Goal: Information Seeking & Learning: Learn about a topic

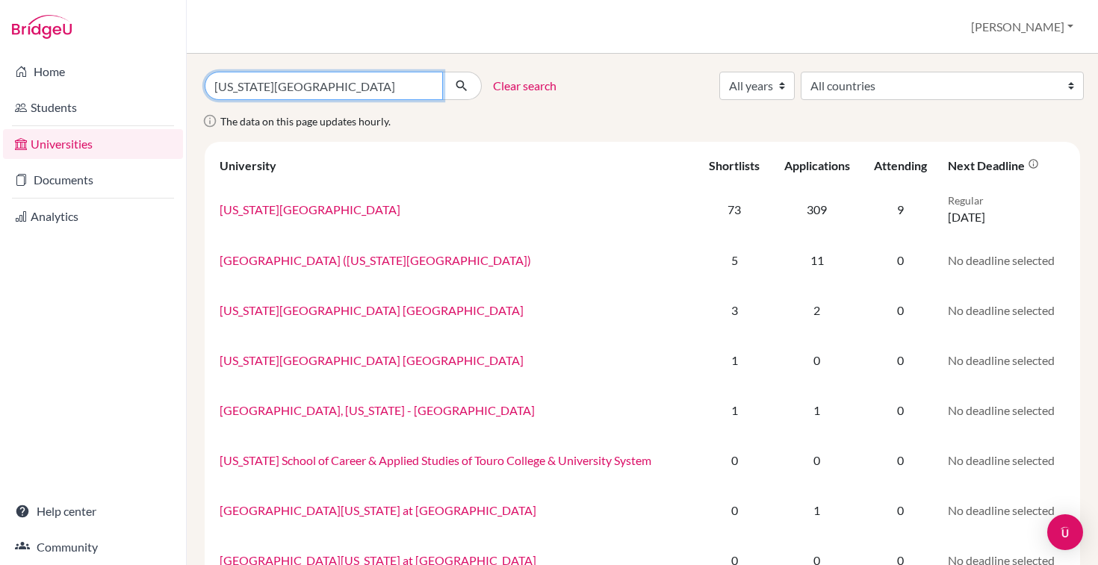
drag, startPoint x: 311, startPoint y: 88, endPoint x: 202, endPoint y: 67, distance: 111.0
click at [202, 67] on div "new york university Clear search All years 2029 2028 2027 2026 2025 2024 2023 2…" at bounding box center [642, 310] width 911 height 512
type input "u"
type input "san diego"
click at [442, 72] on button "submit" at bounding box center [462, 86] width 40 height 28
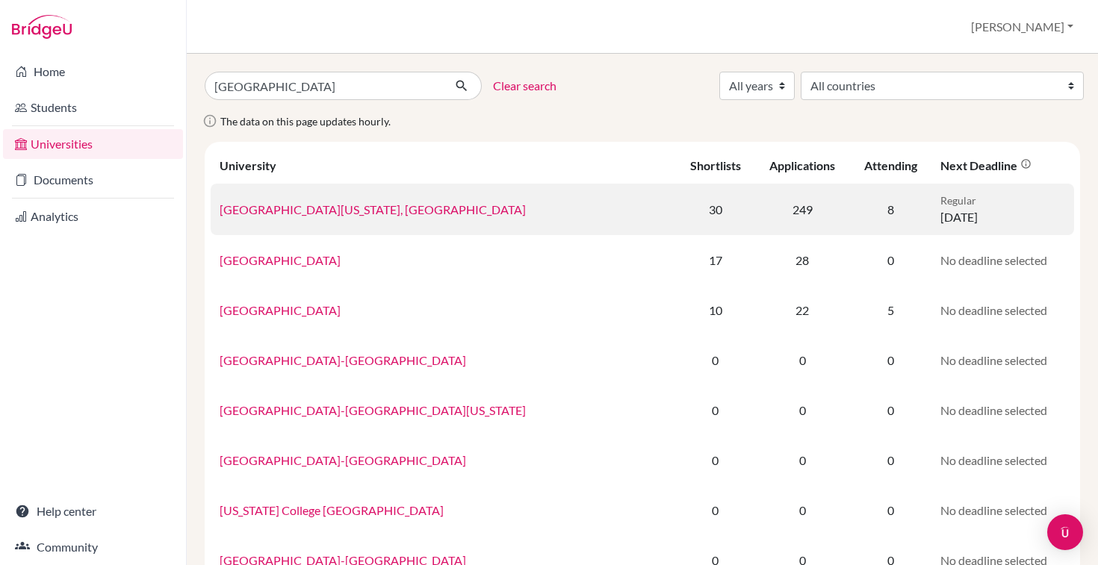
click at [373, 211] on link "University of California, San Diego" at bounding box center [373, 209] width 306 height 14
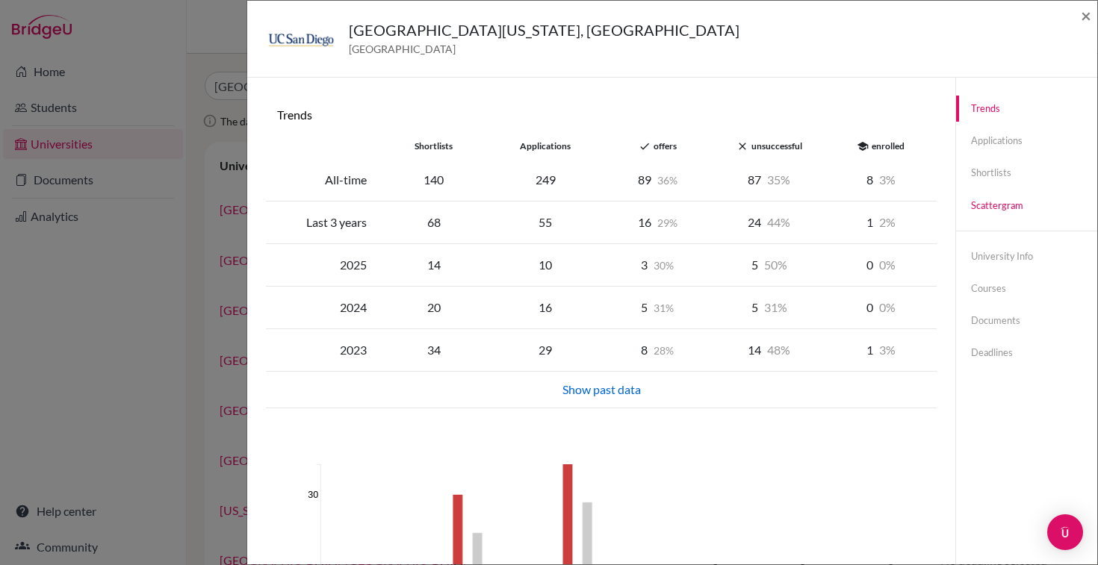
click at [996, 205] on link "Scattergram" at bounding box center [1026, 206] width 141 height 26
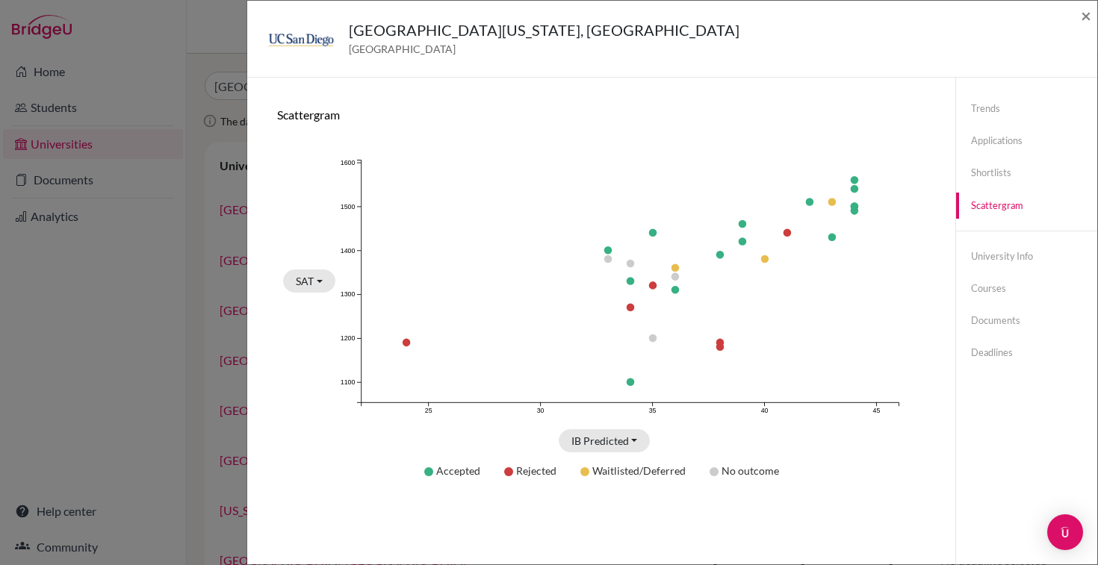
click at [208, 235] on div "University of California, San Diego United States of America × Trends shortlist…" at bounding box center [549, 282] width 1098 height 565
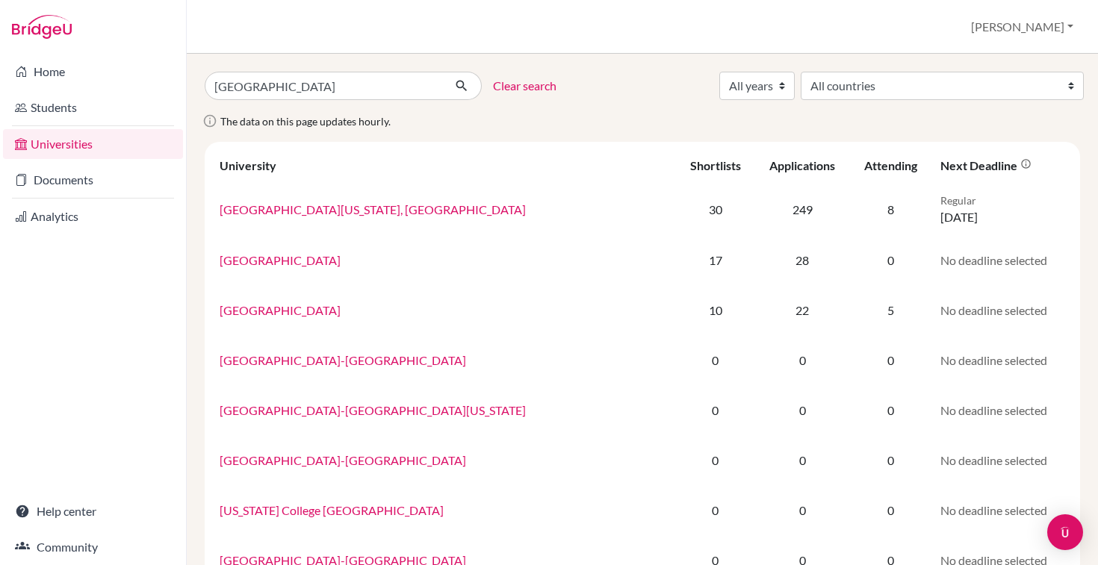
click at [69, 107] on link "Students" at bounding box center [93, 108] width 180 height 30
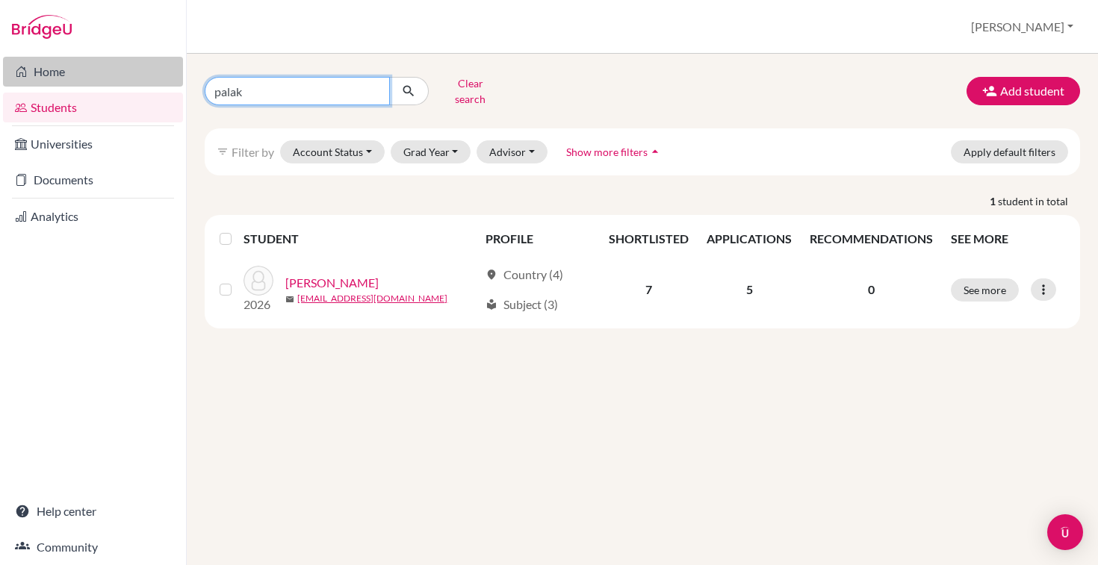
drag, startPoint x: 288, startPoint y: 90, endPoint x: 154, endPoint y: 83, distance: 133.9
click at [154, 83] on div "Home Students Universities Documents Analytics Help center Community Students o…" at bounding box center [549, 282] width 1098 height 565
type input "[PERSON_NAME]"
click button "submit" at bounding box center [409, 91] width 40 height 28
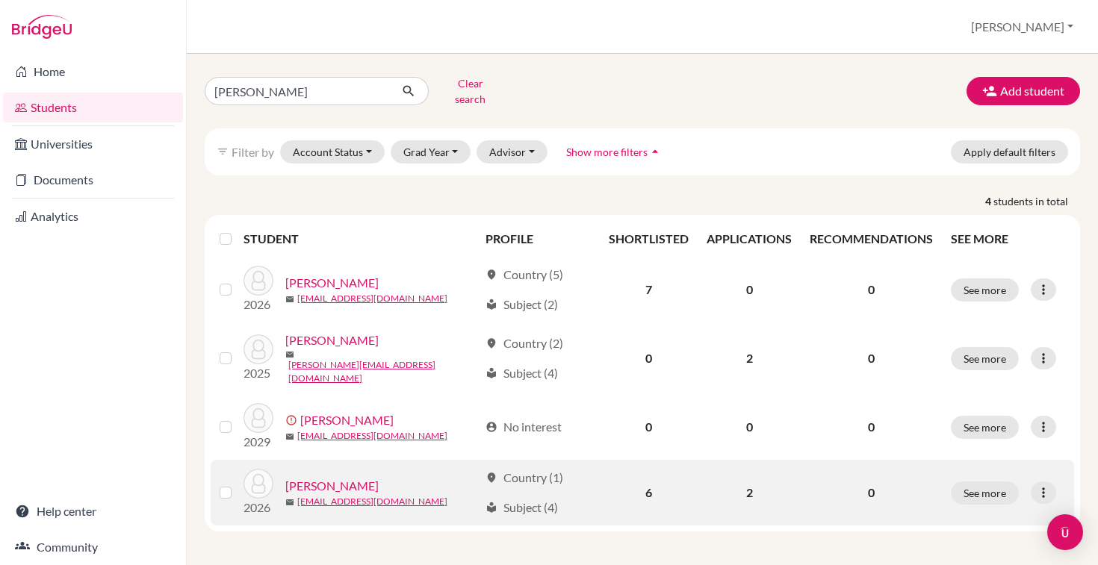
click at [352, 477] on link "[PERSON_NAME]" at bounding box center [331, 486] width 93 height 18
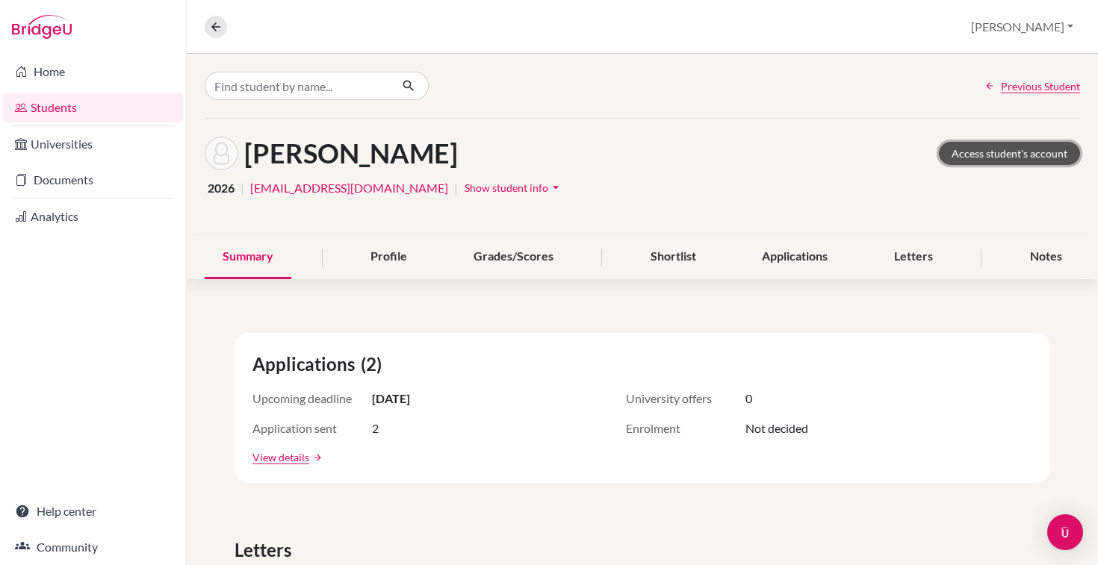
click at [990, 152] on link "Access student's account" at bounding box center [1009, 153] width 141 height 23
